Goal: Find specific page/section: Find specific page/section

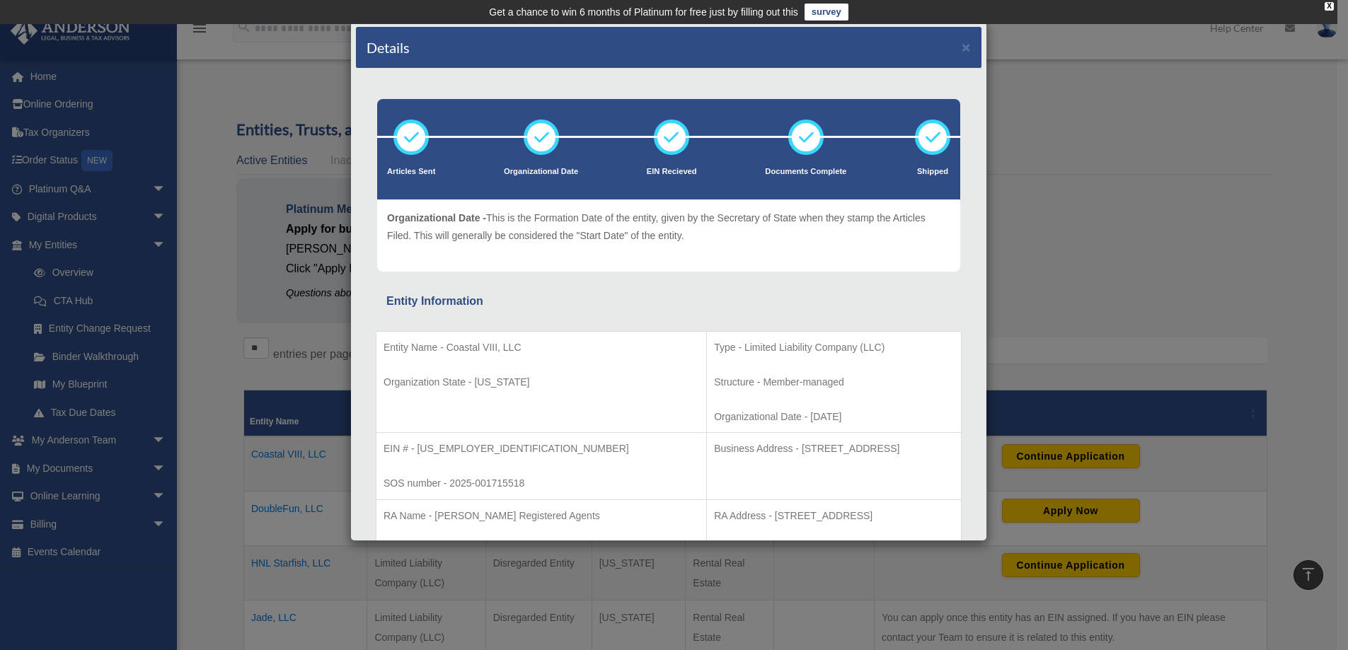
scroll to position [354, 0]
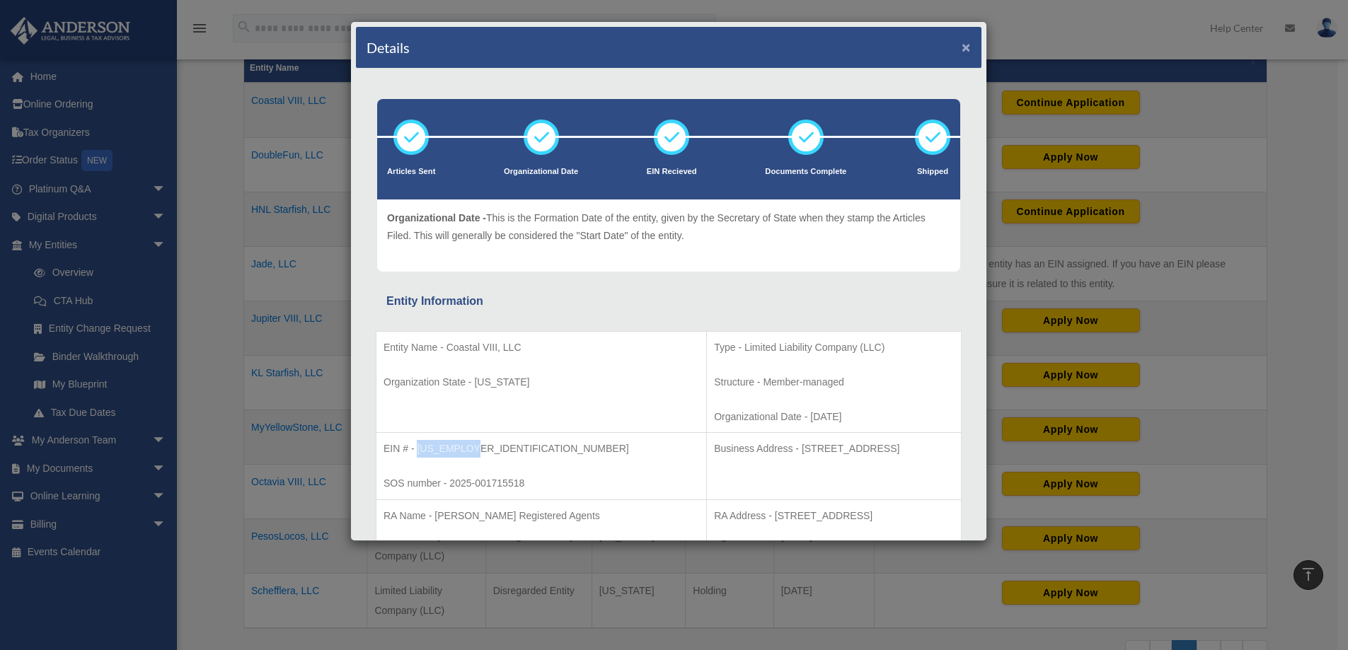
click at [962, 50] on button "×" at bounding box center [966, 47] width 9 height 15
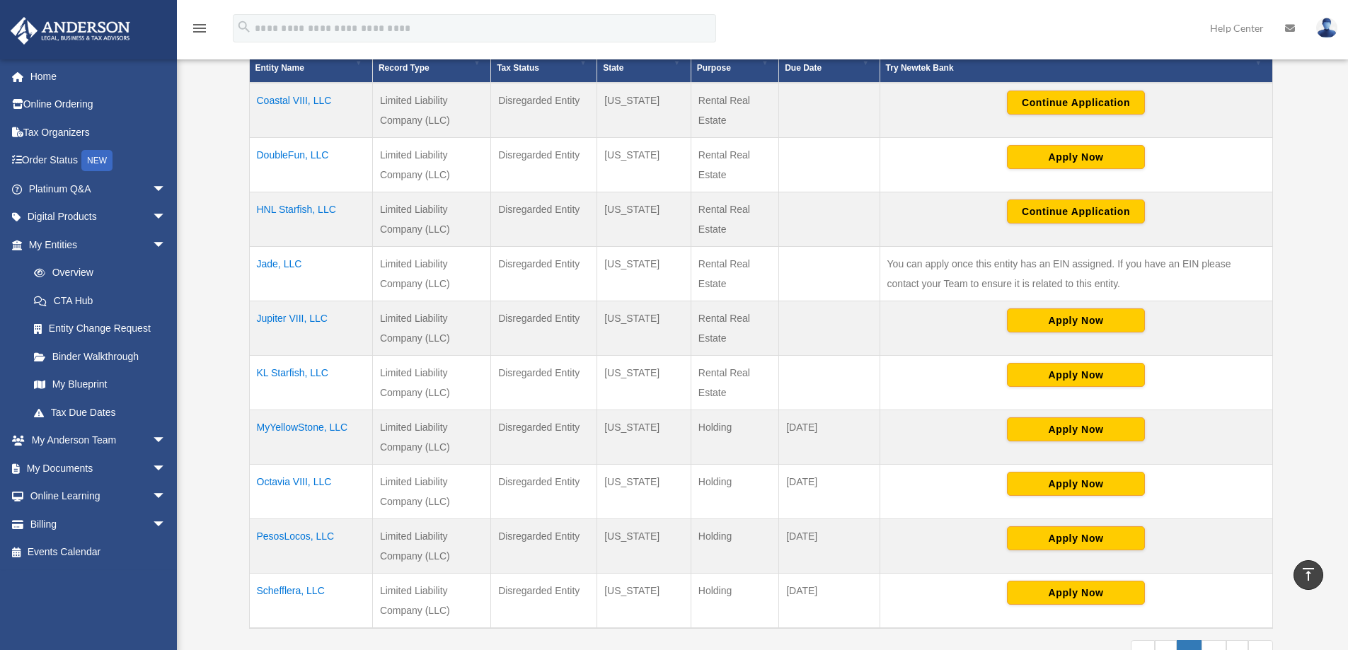
click at [311, 98] on td "Coastal VIII, LLC" at bounding box center [310, 110] width 123 height 55
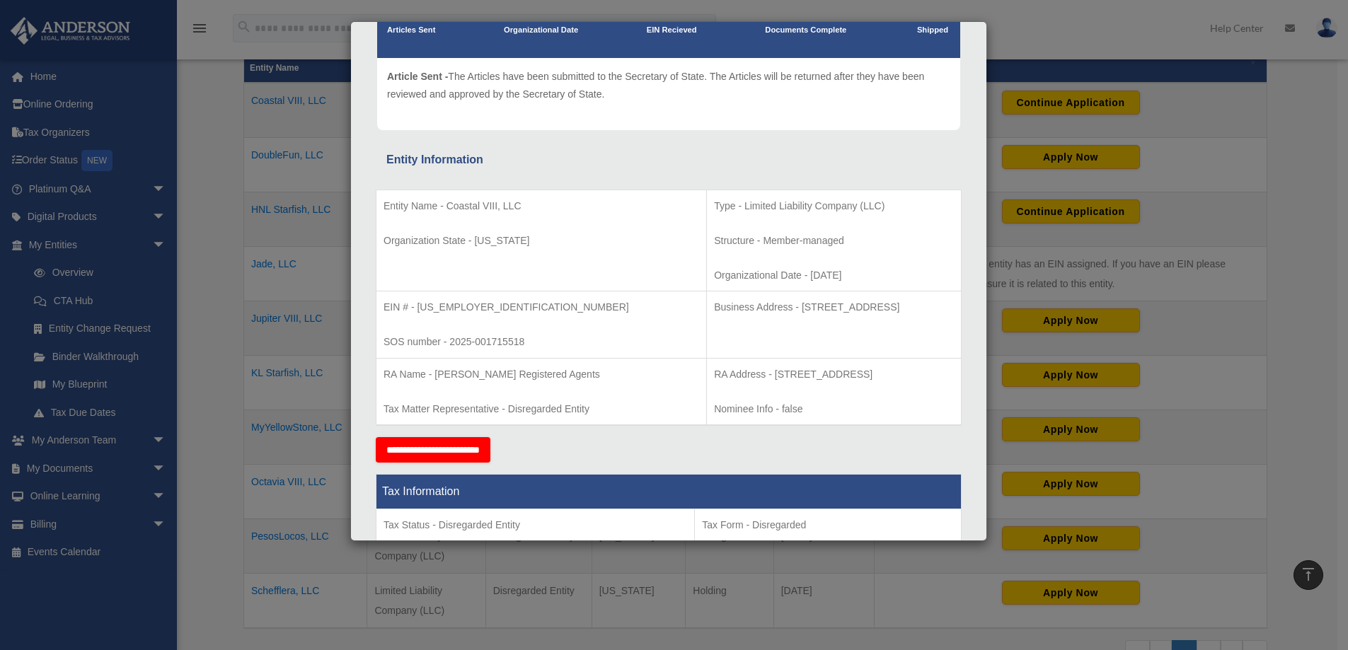
scroll to position [0, 0]
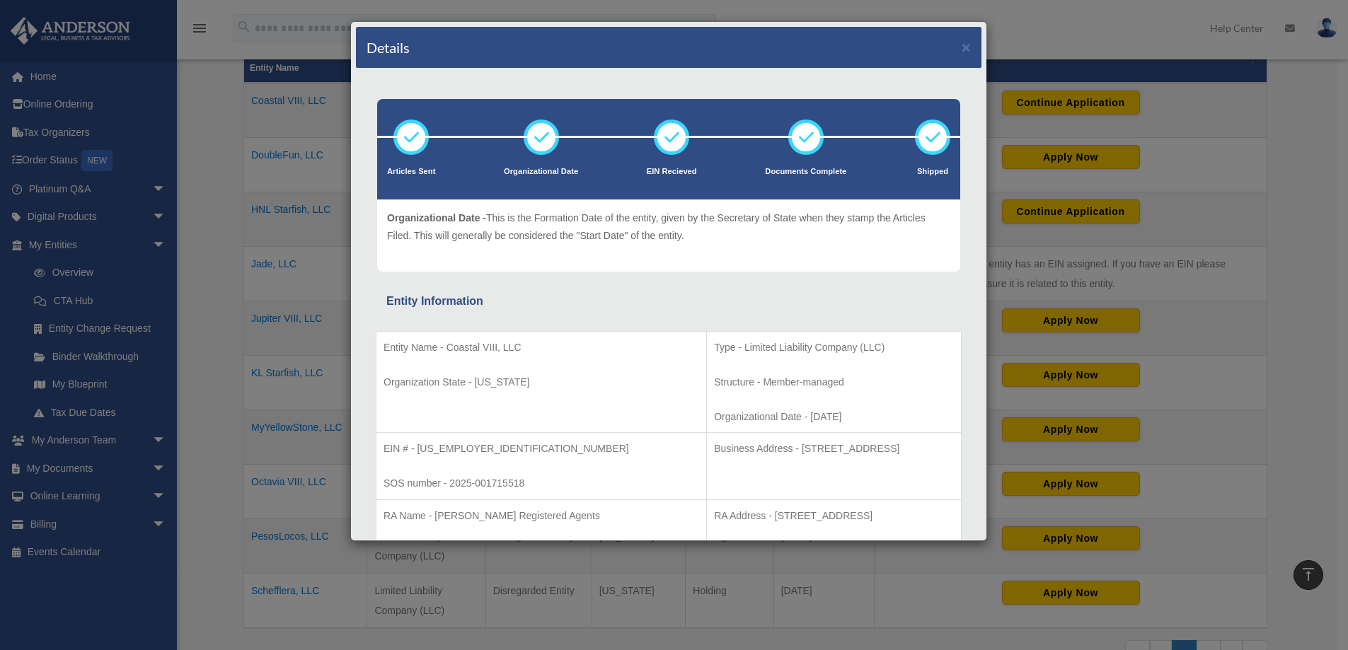
click at [961, 47] on div "Details ×" at bounding box center [668, 48] width 625 height 42
click at [962, 47] on button "×" at bounding box center [966, 47] width 9 height 15
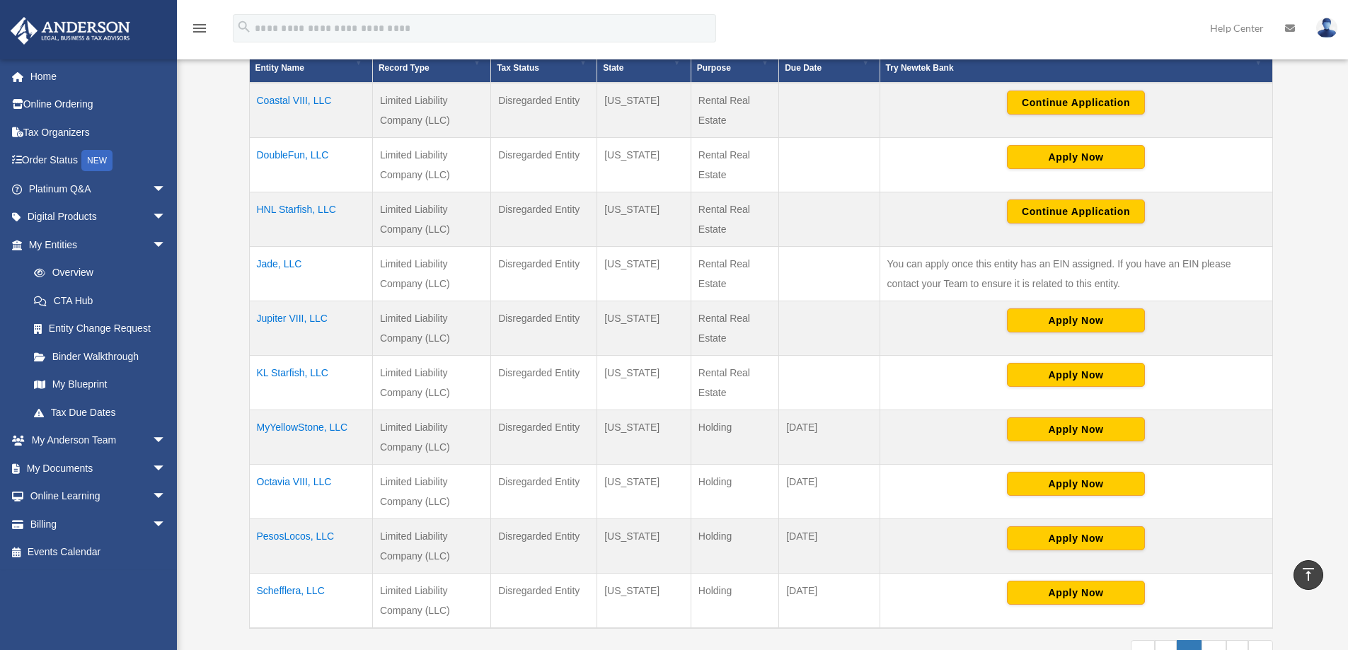
click at [58, 79] on link "Home" at bounding box center [99, 76] width 178 height 28
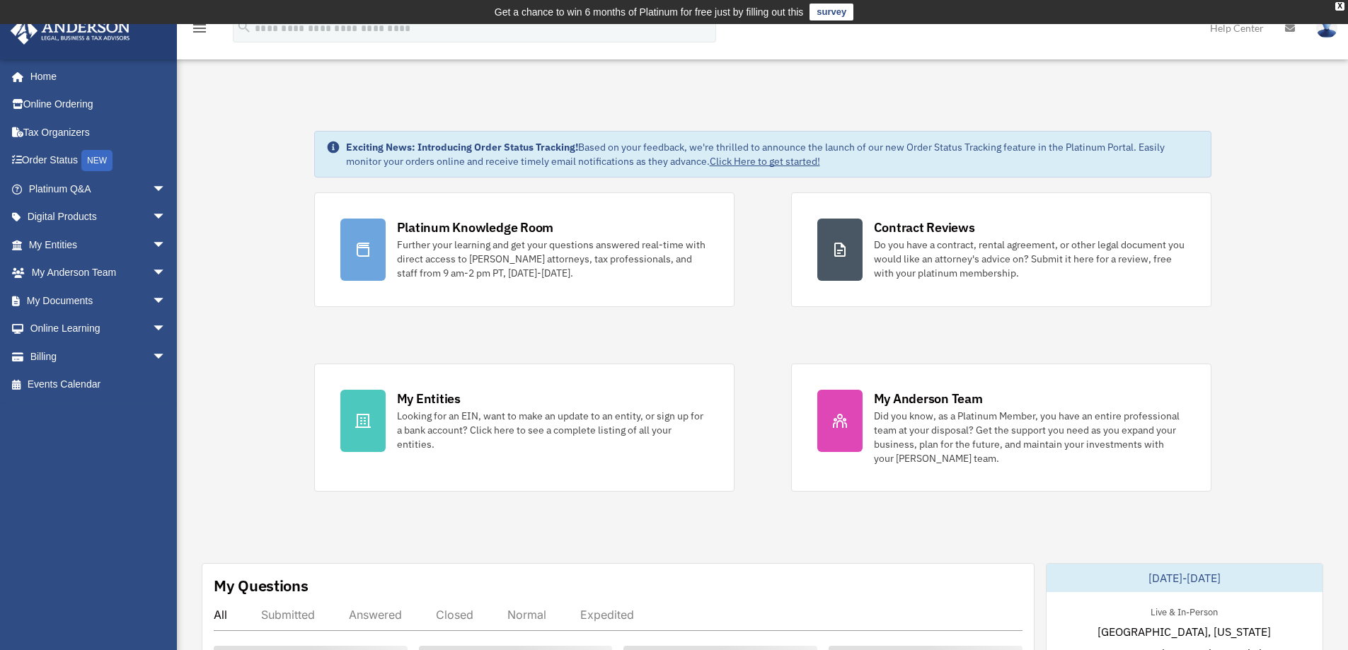
click at [500, 398] on div "My Entities Looking for an EIN, want to make an update to an entity, or sign up…" at bounding box center [552, 421] width 311 height 62
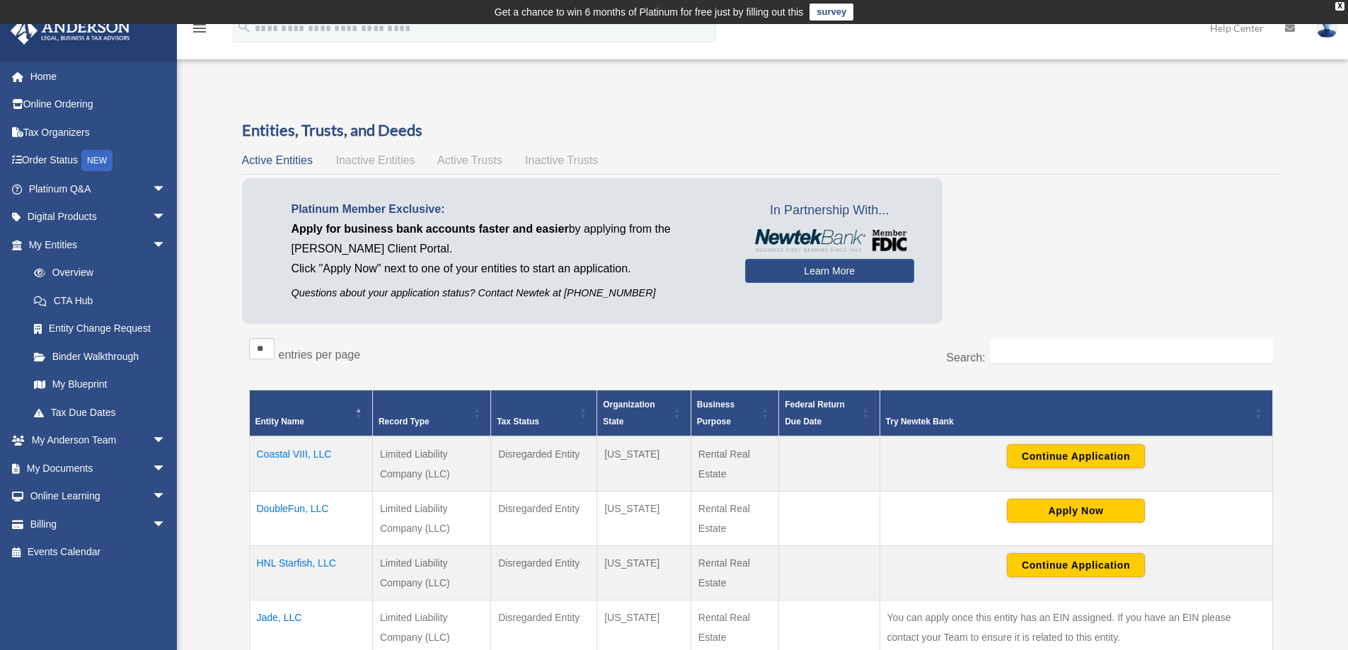
click at [59, 472] on link "My Documents arrow_drop_down" at bounding box center [99, 468] width 178 height 28
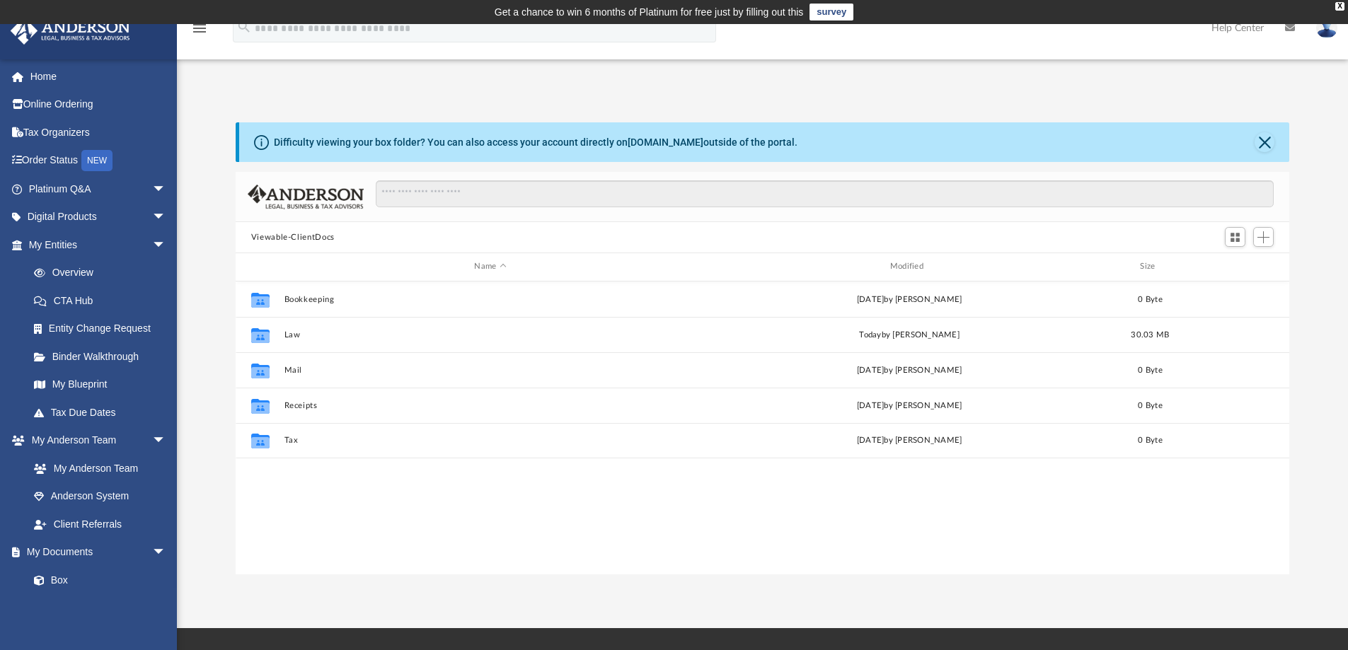
scroll to position [311, 1043]
click at [918, 267] on div "Modified" at bounding box center [909, 266] width 413 height 13
click at [933, 266] on div "Modified" at bounding box center [909, 266] width 413 height 13
click at [289, 303] on button "Law" at bounding box center [490, 299] width 413 height 9
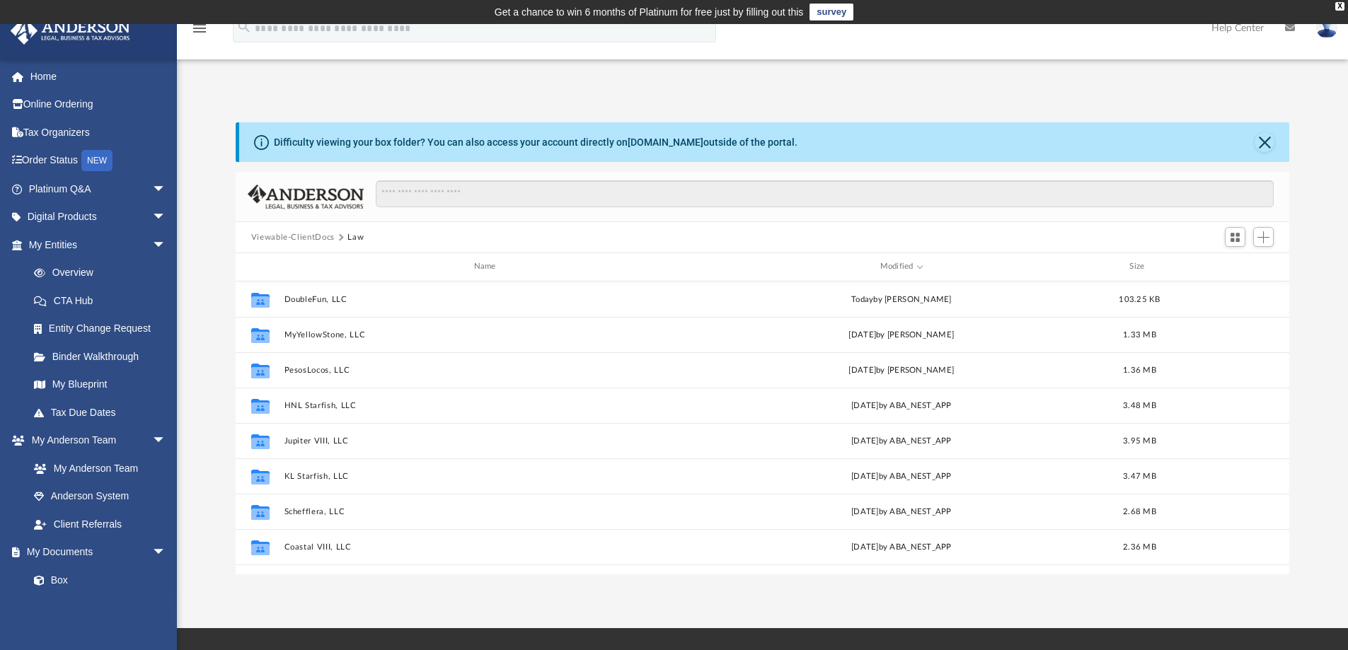
click at [1334, 33] on img at bounding box center [1326, 28] width 21 height 21
click at [1100, 117] on link "Logout" at bounding box center [1097, 123] width 142 height 29
